Goal: Find specific page/section: Find specific page/section

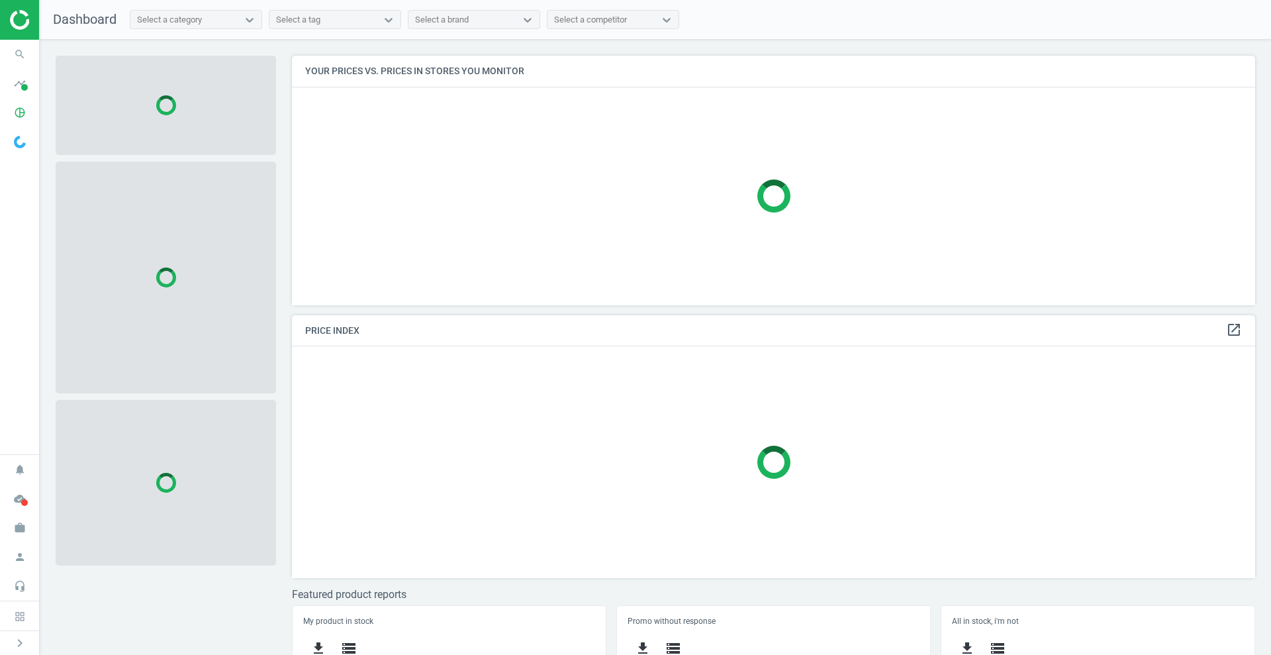
scroll to position [275, 977]
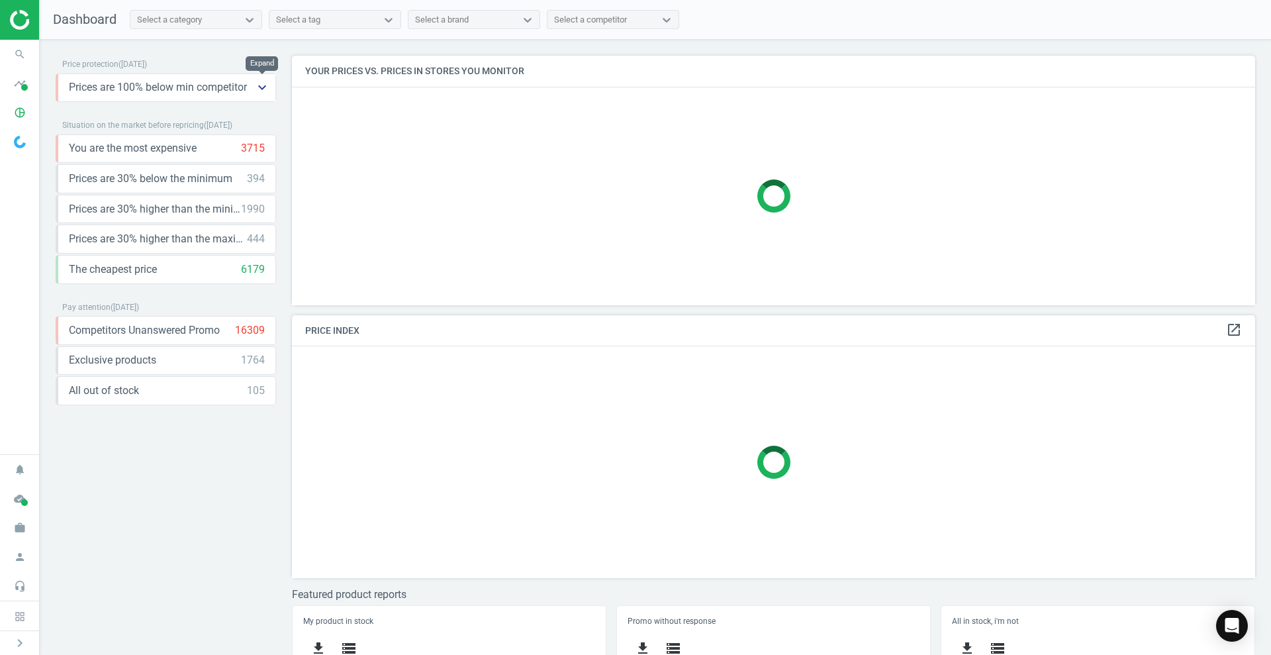
click at [264, 85] on icon "keyboard_arrow_down" at bounding box center [262, 87] width 16 height 16
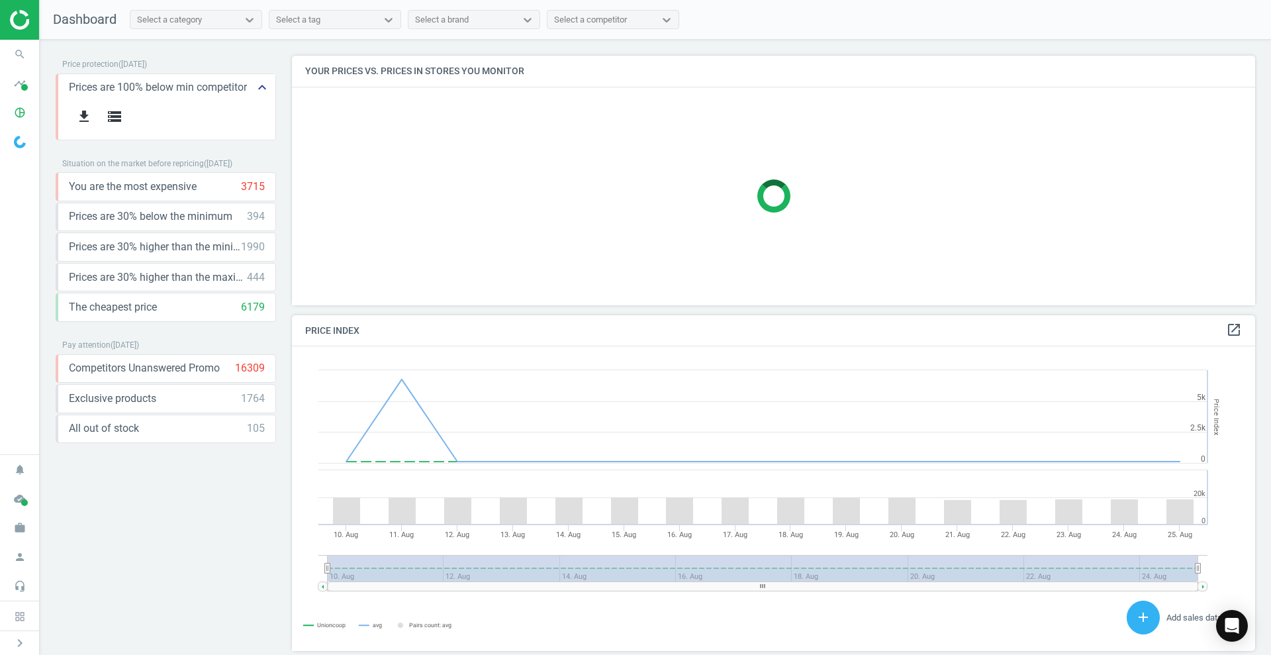
scroll to position [288, 977]
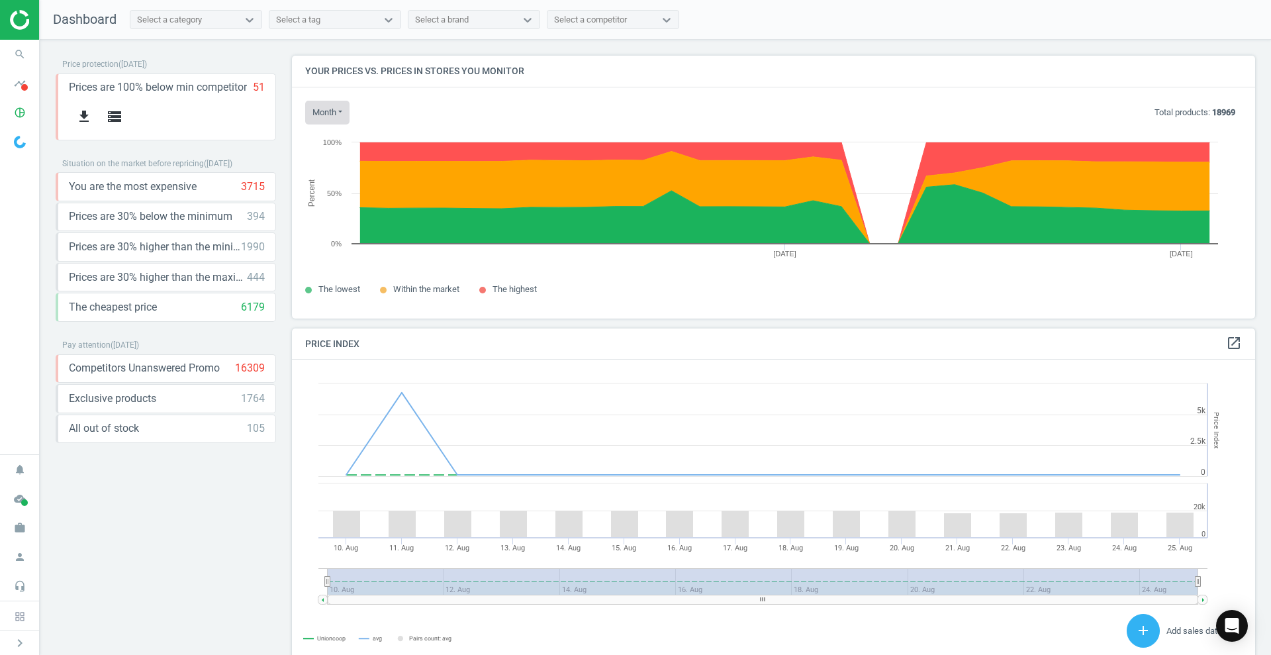
click at [332, 113] on button "month" at bounding box center [327, 113] width 44 height 24
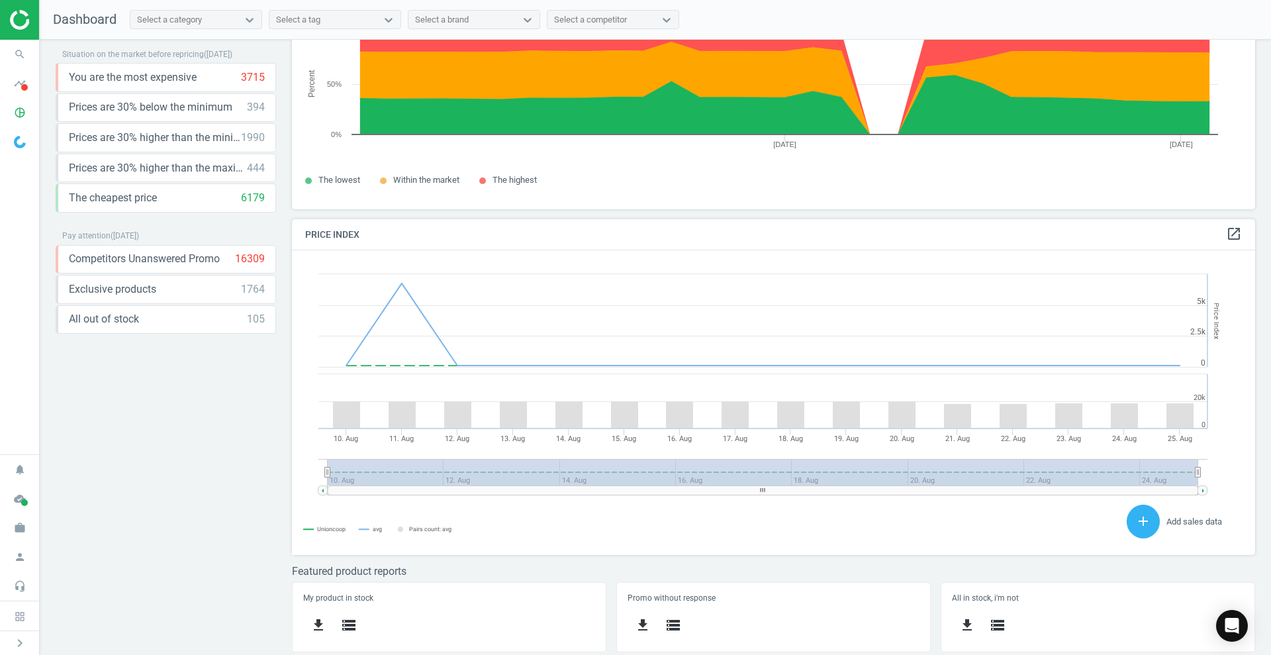
scroll to position [0, 0]
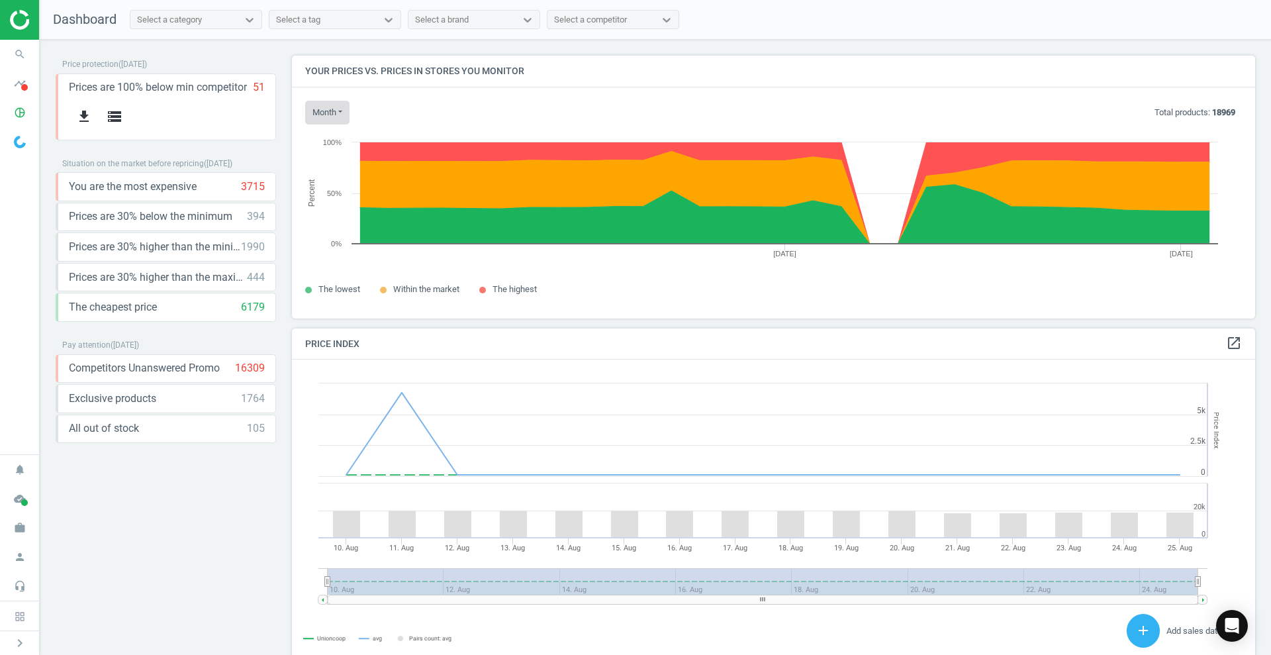
click at [316, 111] on button "month" at bounding box center [327, 113] width 44 height 24
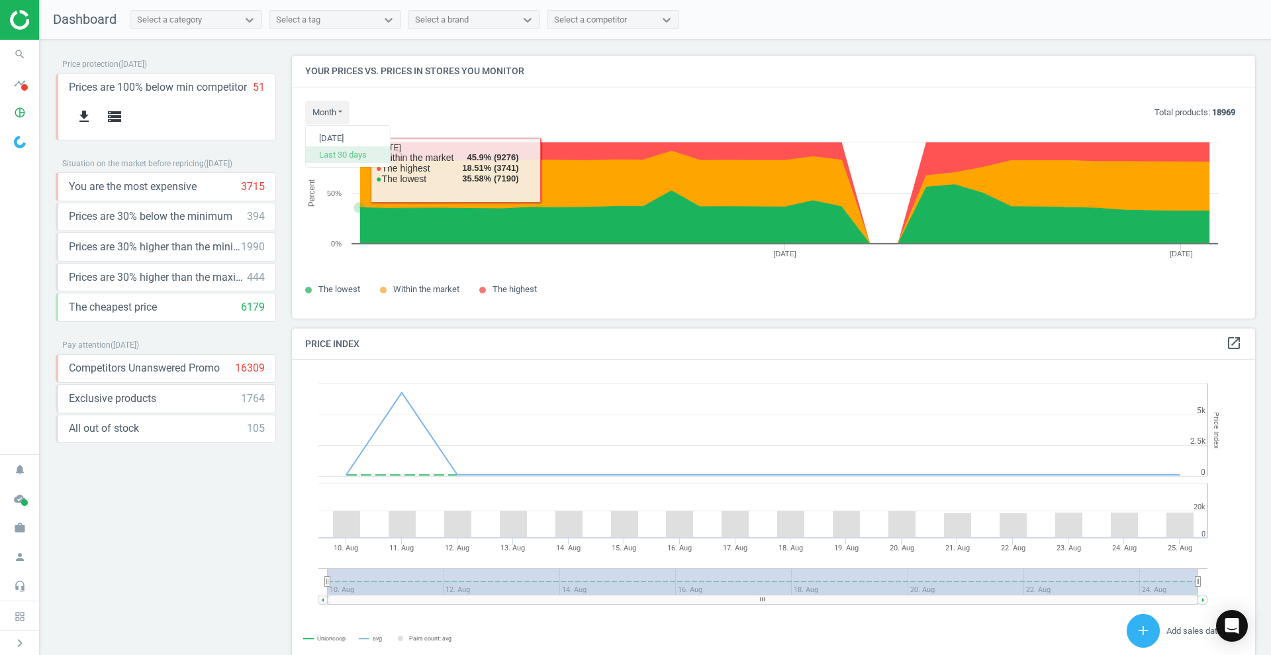
click at [349, 155] on button "Last 30 days" at bounding box center [348, 154] width 85 height 16
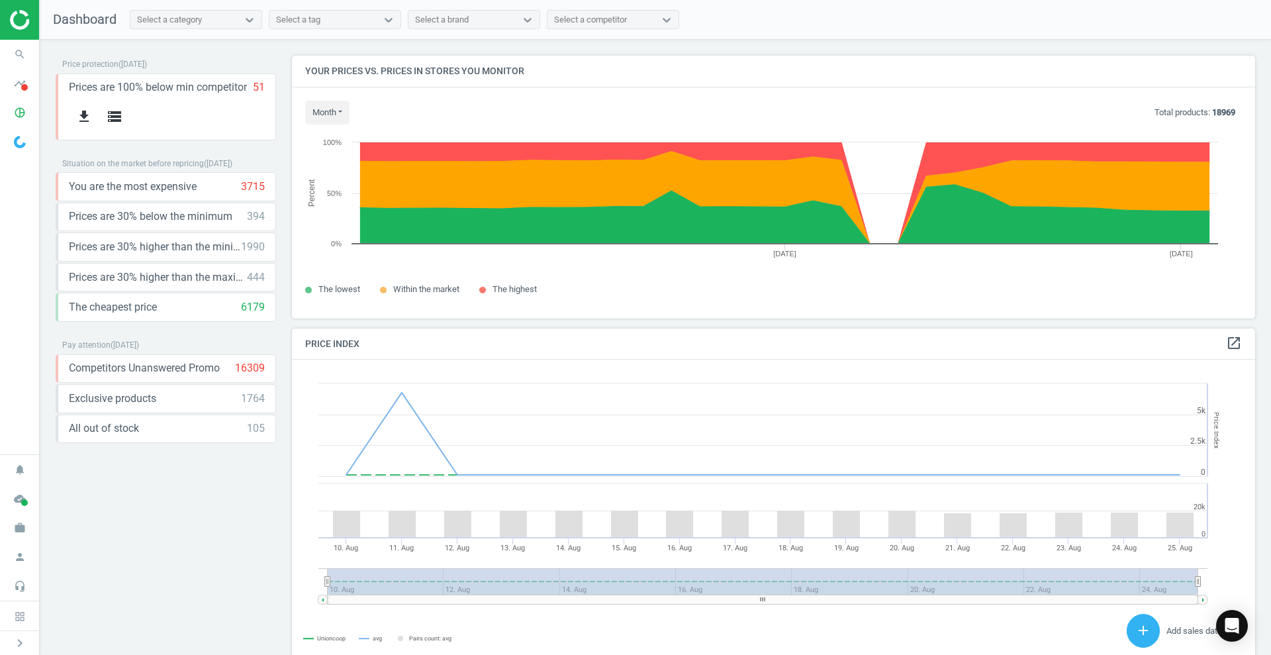
click at [203, 583] on div "Price protection ( [DATE] ) Prices are 100% below min competitor 51 keyboard_ar…" at bounding box center [166, 351] width 220 height 590
click at [20, 75] on icon "timeline" at bounding box center [19, 83] width 25 height 25
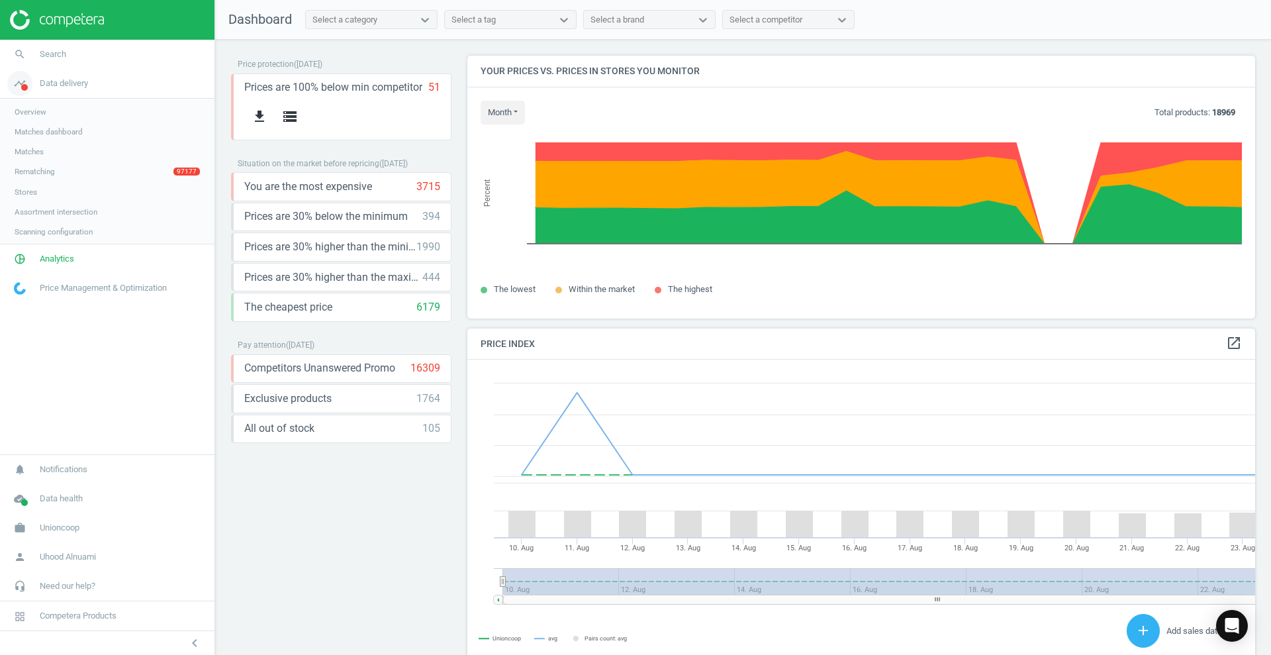
scroll to position [330, 801]
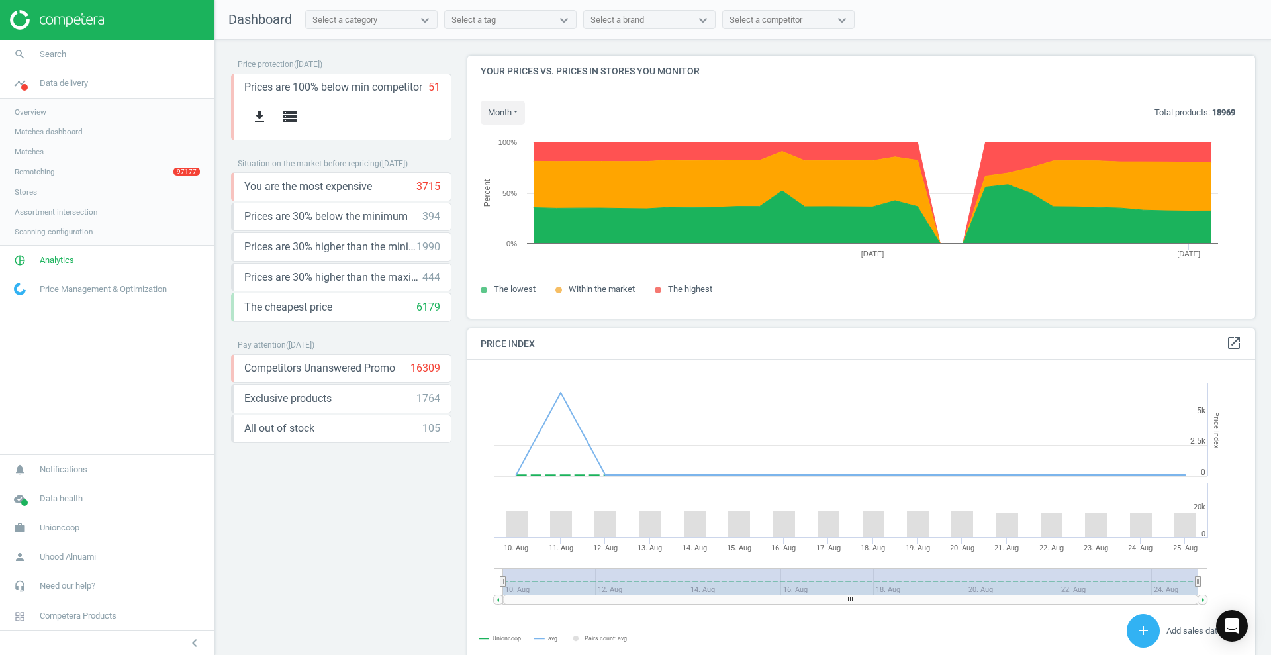
click at [36, 172] on span "Rematching" at bounding box center [35, 171] width 40 height 11
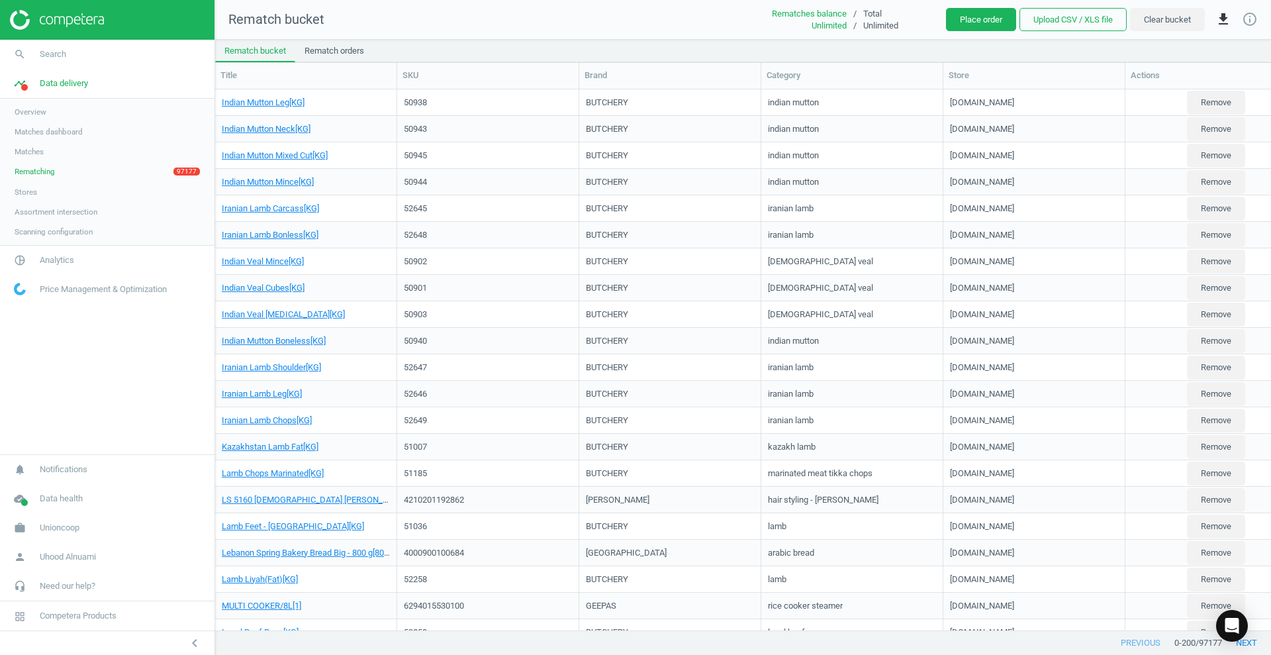
scroll to position [515, 1044]
